Goal: Transaction & Acquisition: Book appointment/travel/reservation

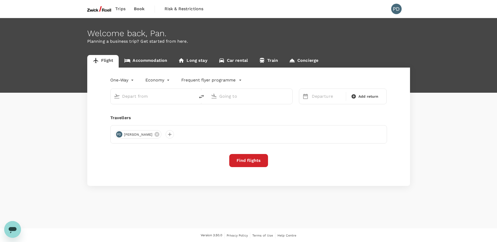
type input "roundtrip"
type input "Singapore Changi (SIN)"
type input "Taiwan Taoyuan Intl (TPE)"
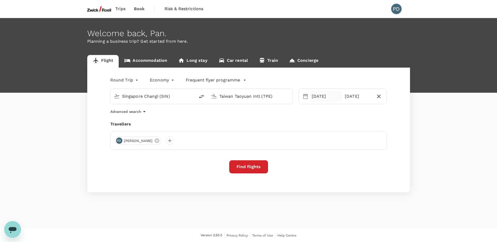
click at [322, 96] on div "[DATE]" at bounding box center [325, 96] width 31 height 10
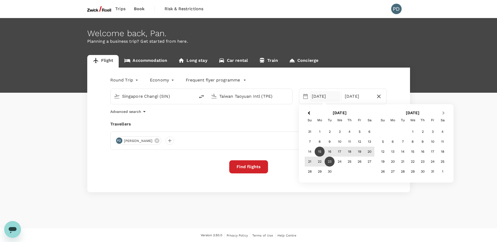
click at [447, 112] on button "Next Month" at bounding box center [444, 113] width 8 height 8
click at [405, 153] on div "11" at bounding box center [403, 152] width 10 height 10
click at [333, 163] on div "18" at bounding box center [330, 162] width 10 height 10
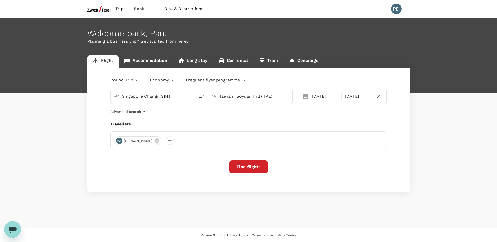
click at [143, 111] on icon "button" at bounding box center [144, 112] width 6 height 6
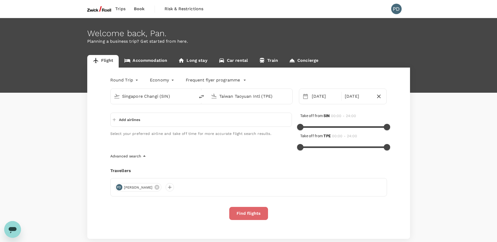
click at [244, 214] on button "Find flights" at bounding box center [248, 213] width 39 height 13
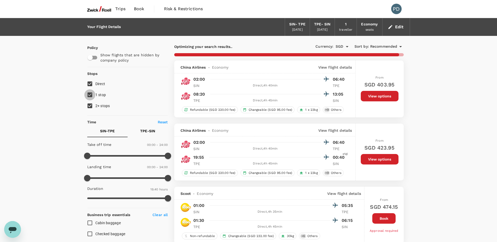
click at [89, 95] on input "1 stop" at bounding box center [89, 94] width 11 height 11
checkbox input "false"
click at [89, 105] on input "2+ stops" at bounding box center [89, 105] width 11 height 11
checkbox input "false"
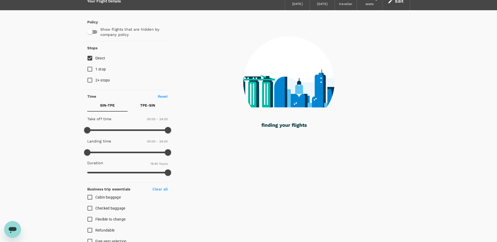
scroll to position [26, 0]
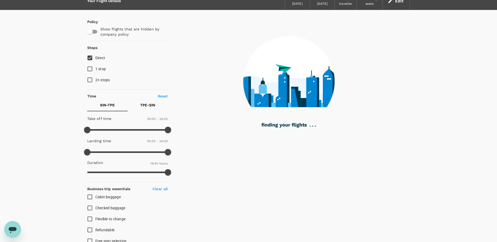
type input "1450"
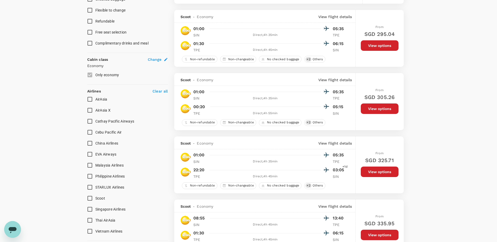
scroll to position [235, 0]
click at [90, 156] on input "EVA Airways" at bounding box center [89, 154] width 11 height 11
checkbox input "true"
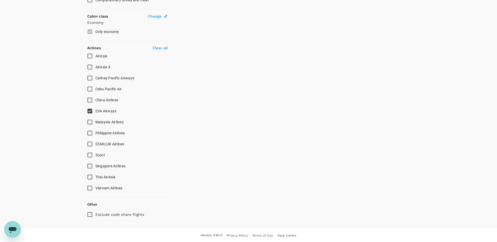
scroll to position [279, 0]
click at [91, 100] on input "China Airlines" at bounding box center [89, 99] width 11 height 11
checkbox input "true"
click at [87, 165] on input "Singapore Airlines" at bounding box center [89, 165] width 11 height 11
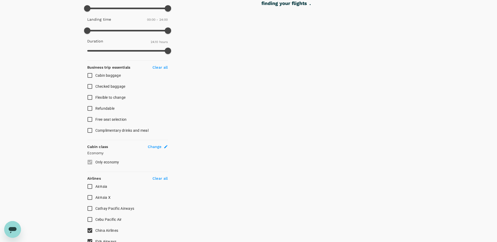
checkbox input "false"
checkbox input "true"
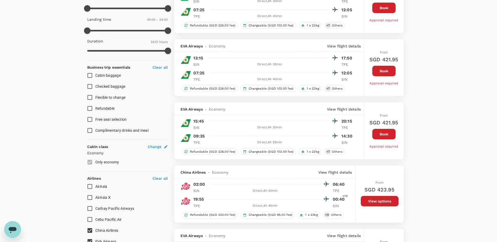
type input "SGD"
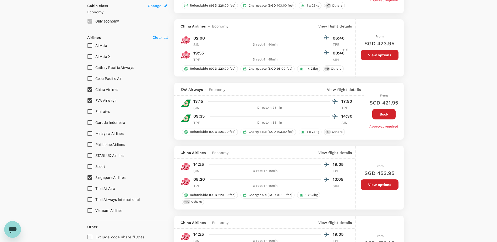
scroll to position [288, 0]
click at [92, 91] on input "China Airlines" at bounding box center [89, 89] width 11 height 11
checkbox input "false"
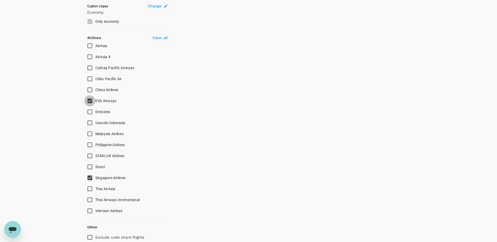
click at [90, 99] on input "EVA Airways" at bounding box center [89, 100] width 11 height 11
checkbox input "false"
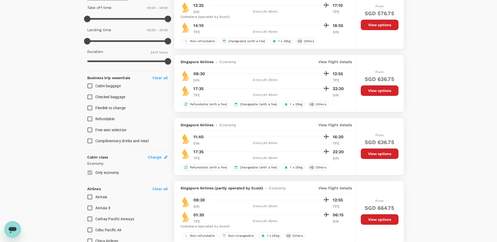
scroll to position [137, 0]
click at [335, 126] on p "View flight details" at bounding box center [336, 124] width 34 height 5
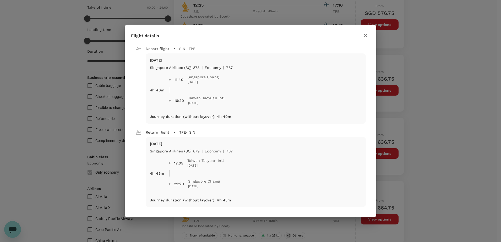
click at [368, 36] on icon "button" at bounding box center [366, 36] width 6 height 6
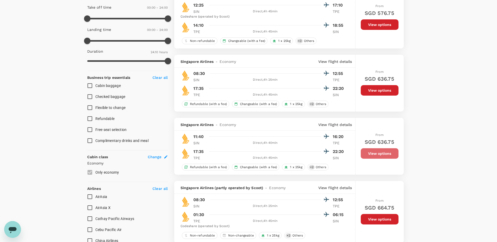
click at [388, 153] on button "View options" at bounding box center [380, 153] width 38 height 10
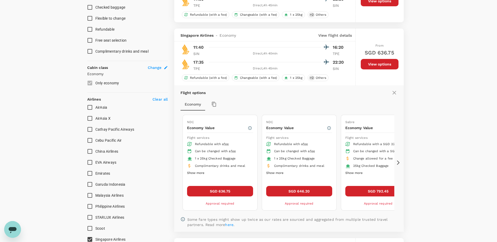
scroll to position [255, 0]
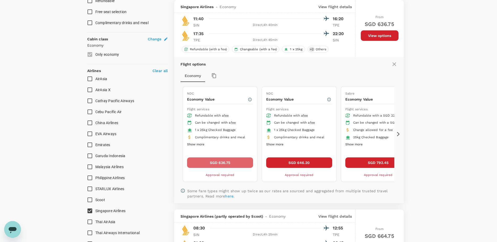
click at [218, 162] on button "SGD 636.75" at bounding box center [220, 163] width 66 height 10
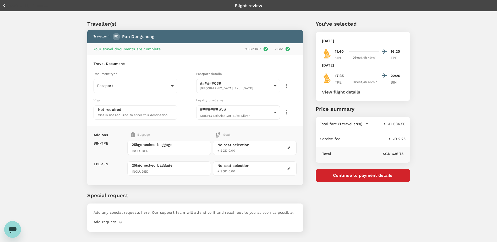
click at [234, 212] on p "Add any special requests here. Our support team will attend to it and reach out…" at bounding box center [195, 212] width 203 height 5
click at [369, 175] on button "Continue to payment details" at bounding box center [363, 175] width 94 height 13
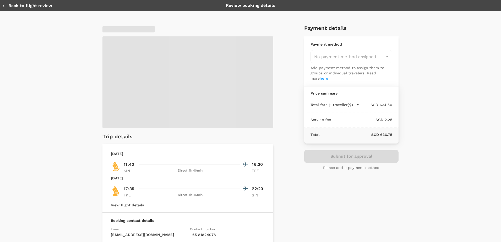
type input "9e599f25-8d49-4e86-a1d1-3dc5a6448a65"
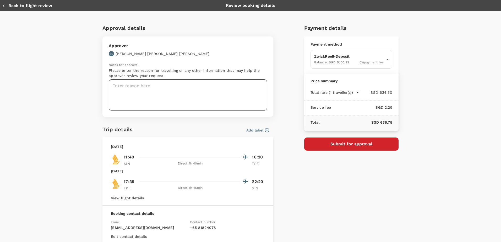
click at [212, 88] on textarea at bounding box center [188, 94] width 158 height 31
type textarea "b"
type textarea "B"
type textarea "c"
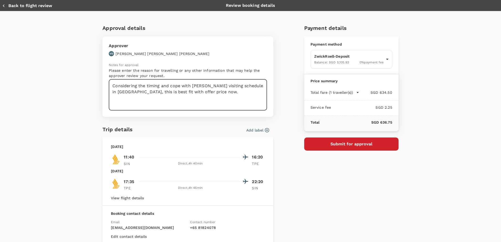
click at [151, 92] on textarea "Considering the timing and cope with [PERSON_NAME] visiting schedule in [GEOGRA…" at bounding box center [188, 94] width 158 height 31
click at [195, 93] on textarea "Considering the timing and cope with [PERSON_NAME] visiting schedule in [GEOGRA…" at bounding box center [188, 94] width 158 height 31
click at [206, 85] on textarea "Considering the timing and cope with [PERSON_NAME] visiting schedule in [GEOGRA…" at bounding box center [188, 94] width 158 height 31
type textarea "Considering the timing and cope with [PERSON_NAME] (IM) visiting schedule in [G…"
click at [352, 146] on button "Submit for approval" at bounding box center [351, 144] width 94 height 13
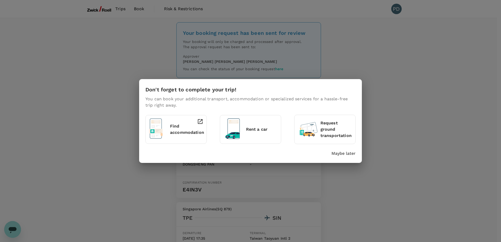
click at [348, 155] on p "Maybe later" at bounding box center [344, 153] width 24 height 6
